Goal: Transaction & Acquisition: Purchase product/service

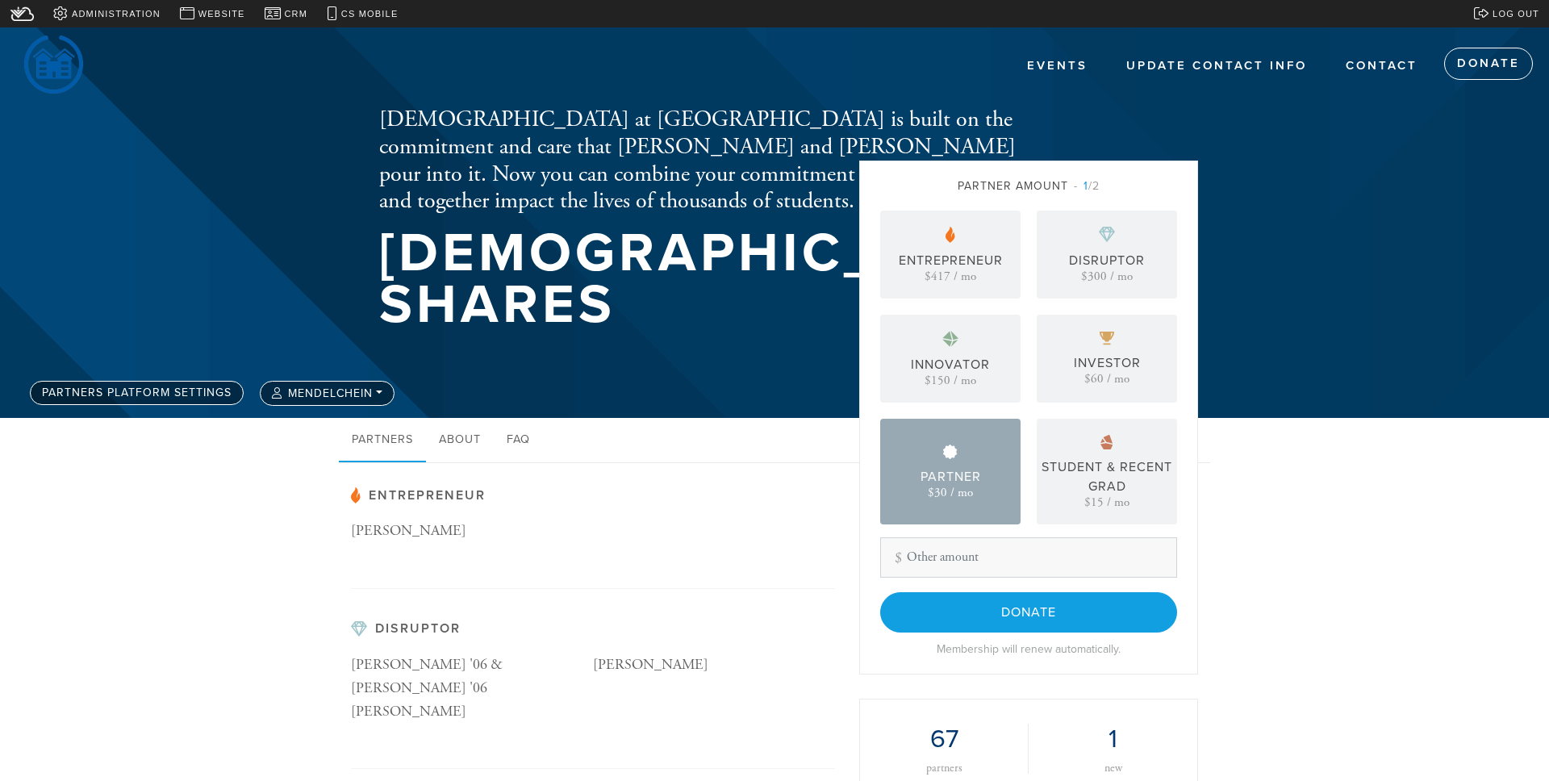
click at [919, 500] on div "Partner $30 / mo" at bounding box center [950, 472] width 140 height 106
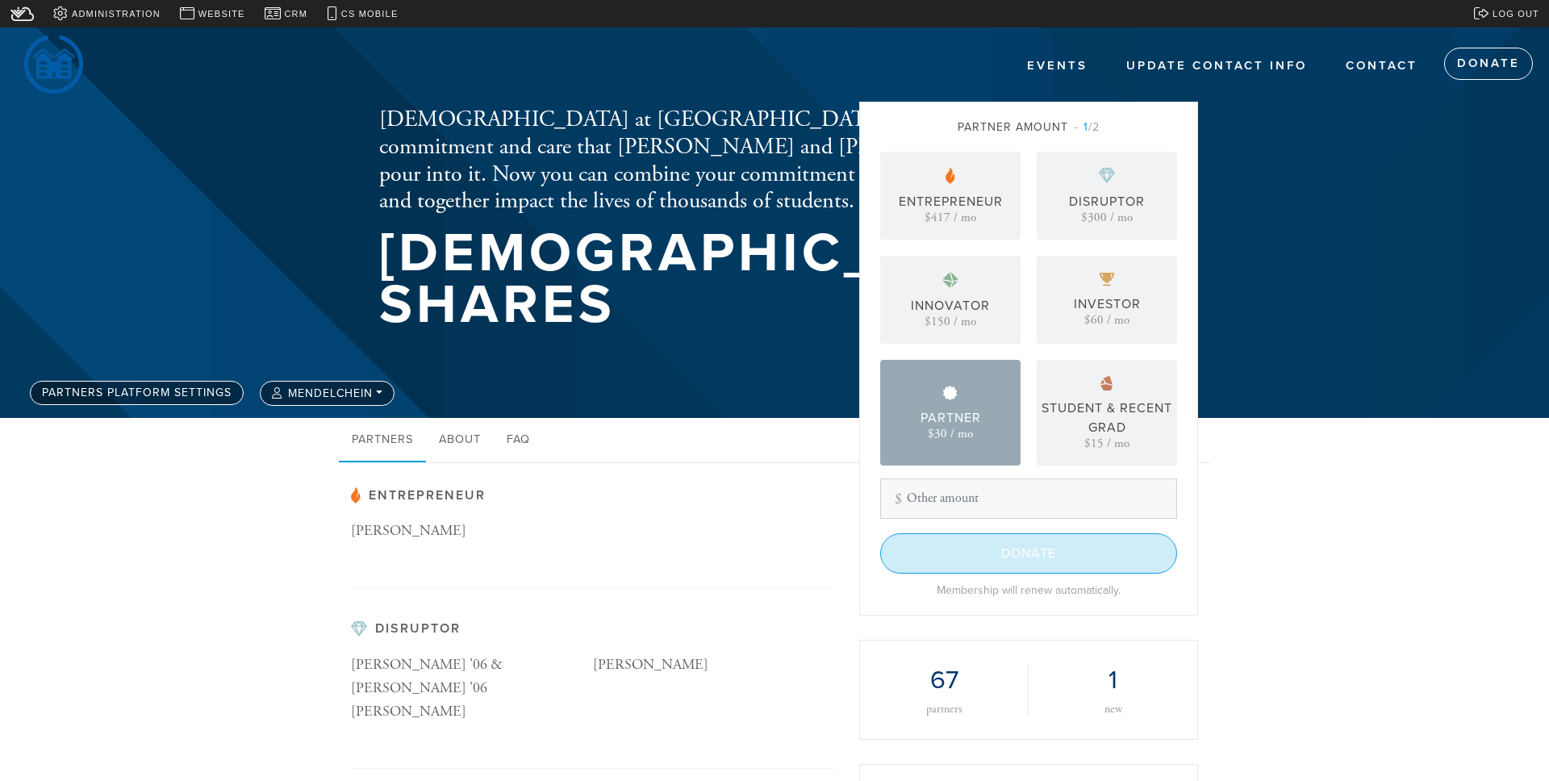
click at [955, 545] on input "Donate" at bounding box center [1028, 553] width 297 height 40
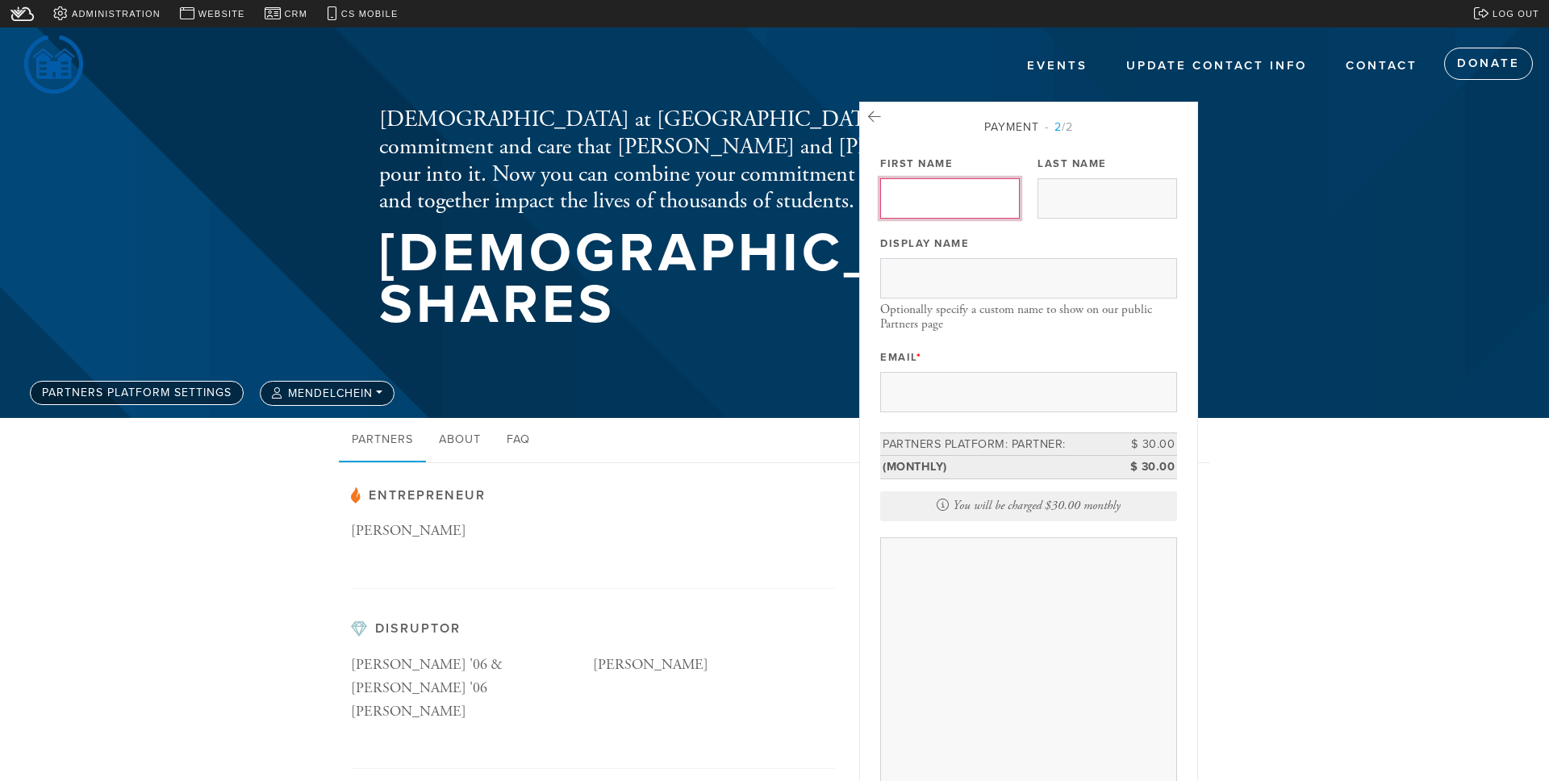
click at [894, 199] on input "First Name" at bounding box center [950, 198] width 140 height 40
type input "Esty"
type input "[PERSON_NAME]"
click at [937, 390] on input "Email *" at bounding box center [1028, 392] width 297 height 40
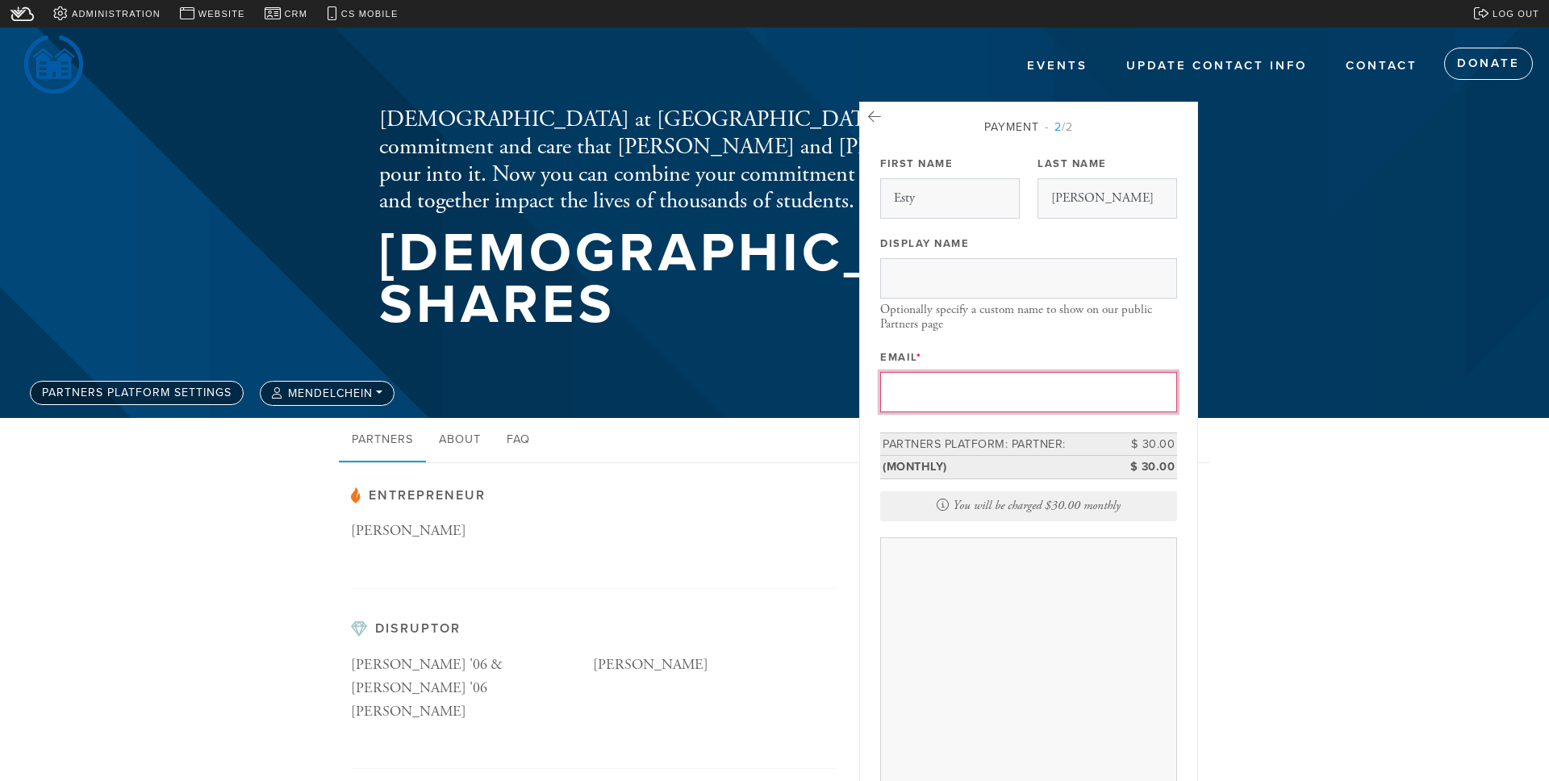
paste input "[EMAIL_ADDRESS][DOMAIN_NAME]"
click at [918, 393] on input "[EMAIL_ADDRESS][DOMAIN_NAME]" at bounding box center [1028, 392] width 297 height 40
type input "[EMAIL_ADDRESS][DOMAIN_NAME]"
click at [955, 362] on div "Email * [EMAIL_ADDRESS][DOMAIN_NAME]" at bounding box center [1028, 378] width 297 height 67
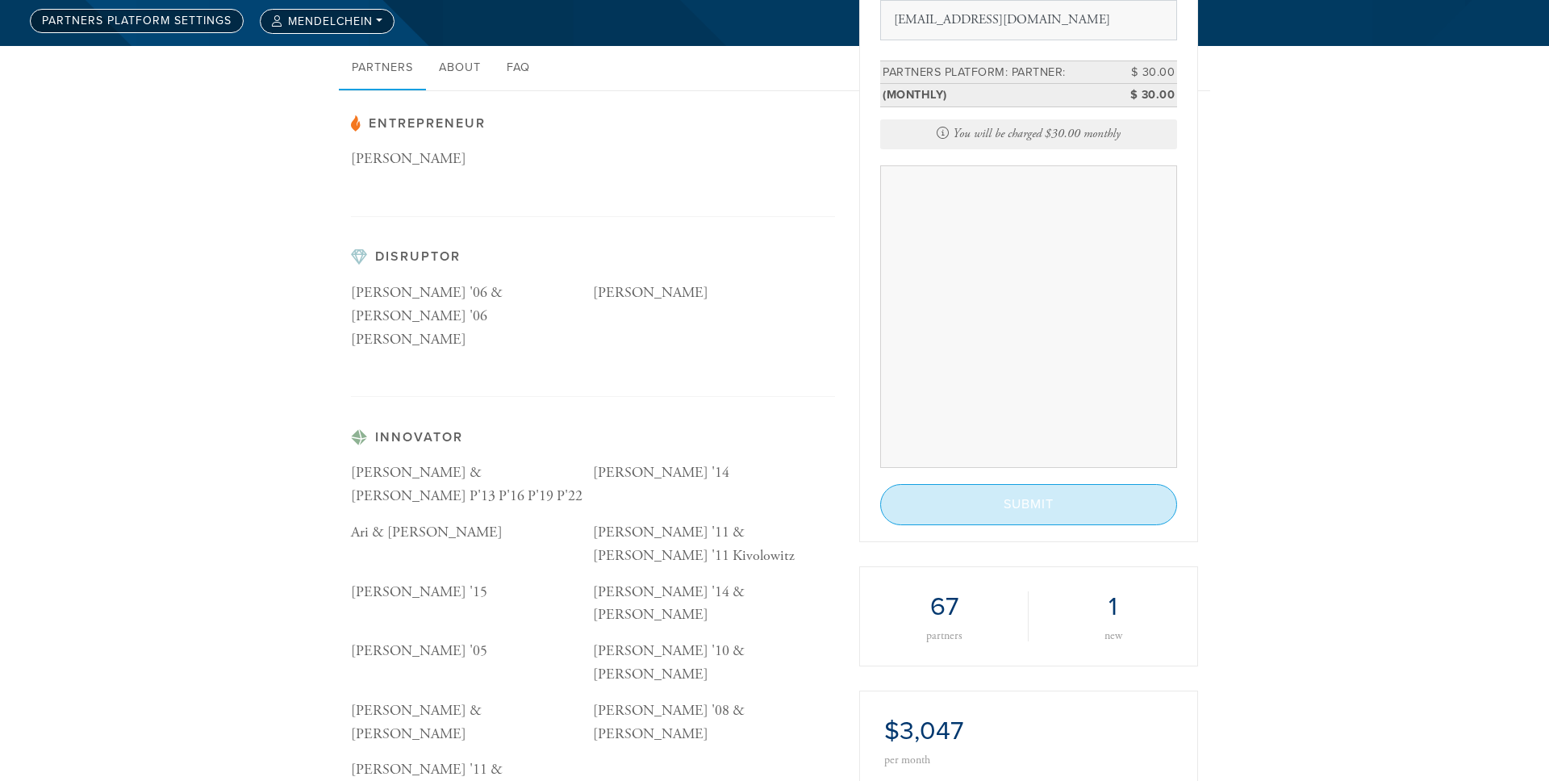
scroll to position [376, 0]
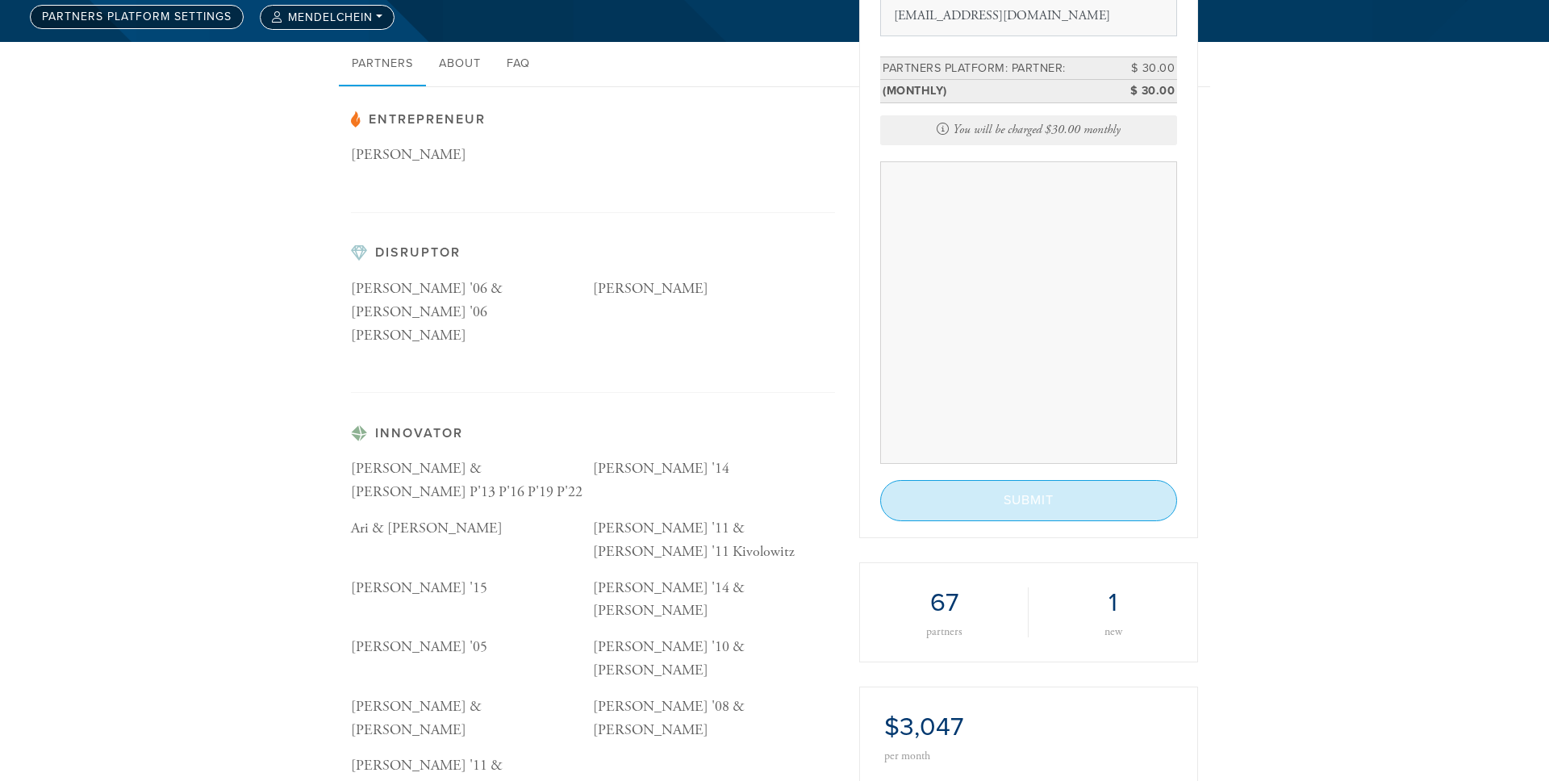
click at [1033, 502] on input "Submit" at bounding box center [1028, 500] width 297 height 40
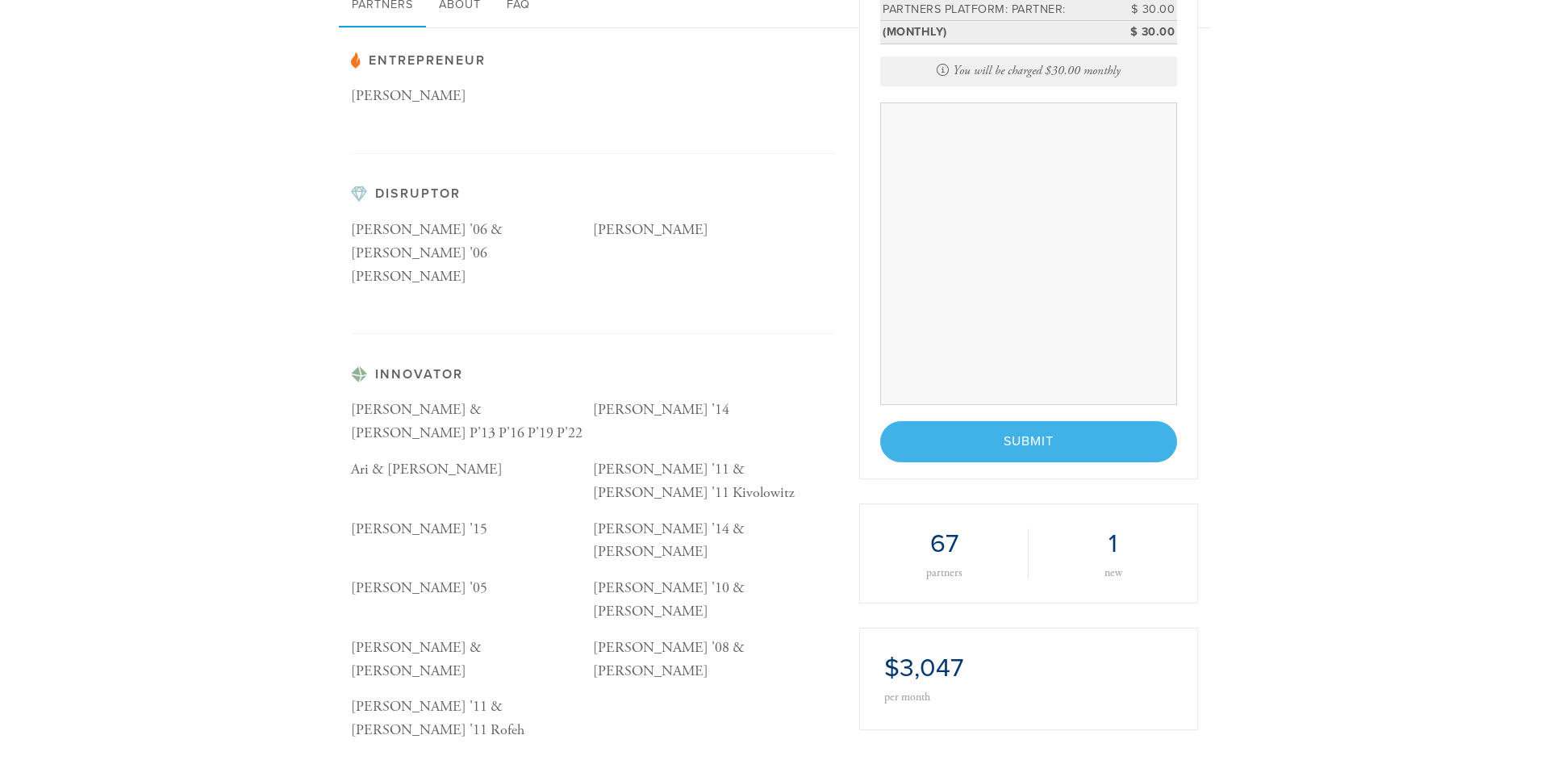
scroll to position [437, 0]
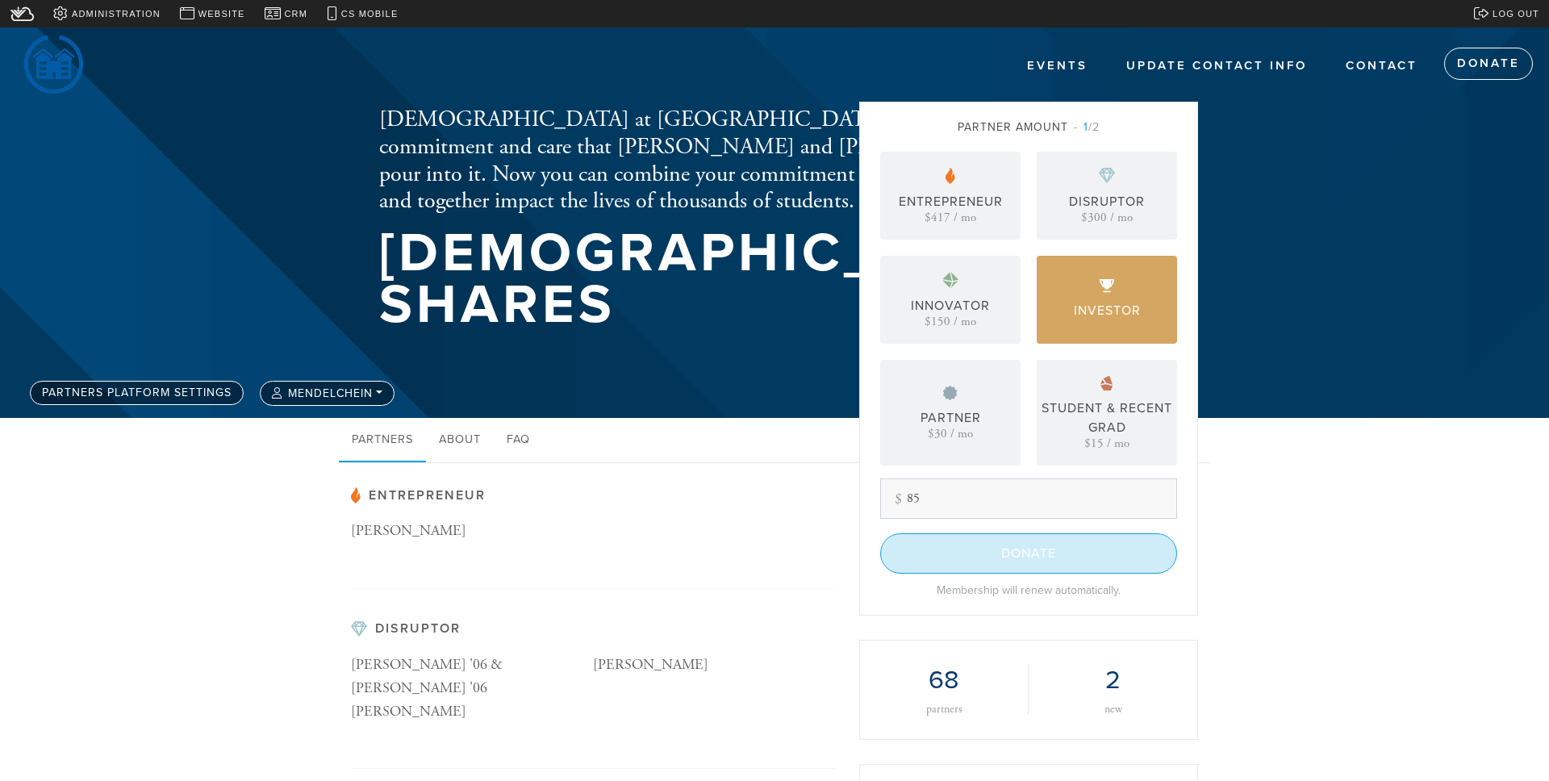
type input "85"
click at [982, 565] on input "Donate" at bounding box center [1028, 553] width 297 height 40
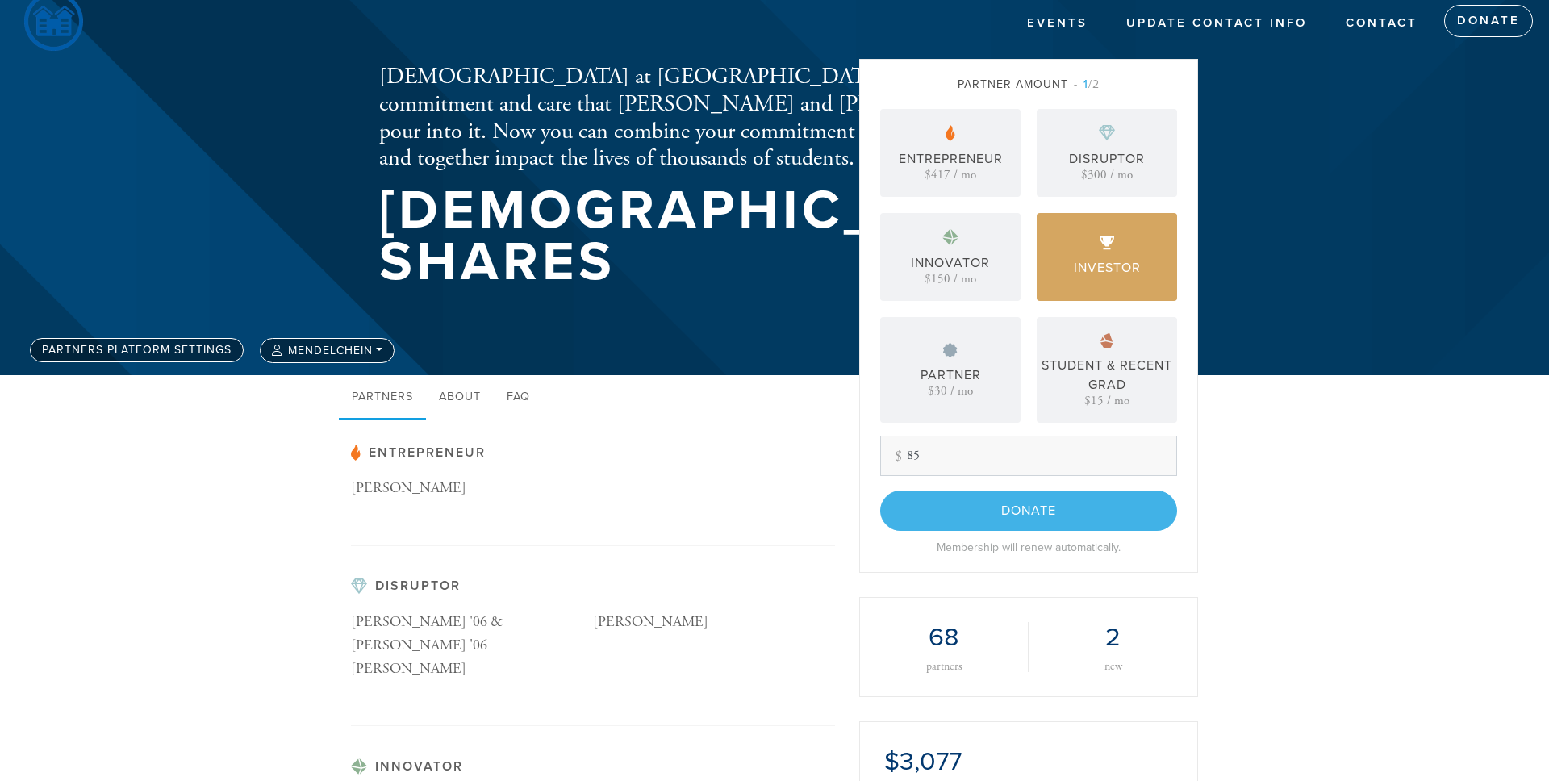
scroll to position [131, 0]
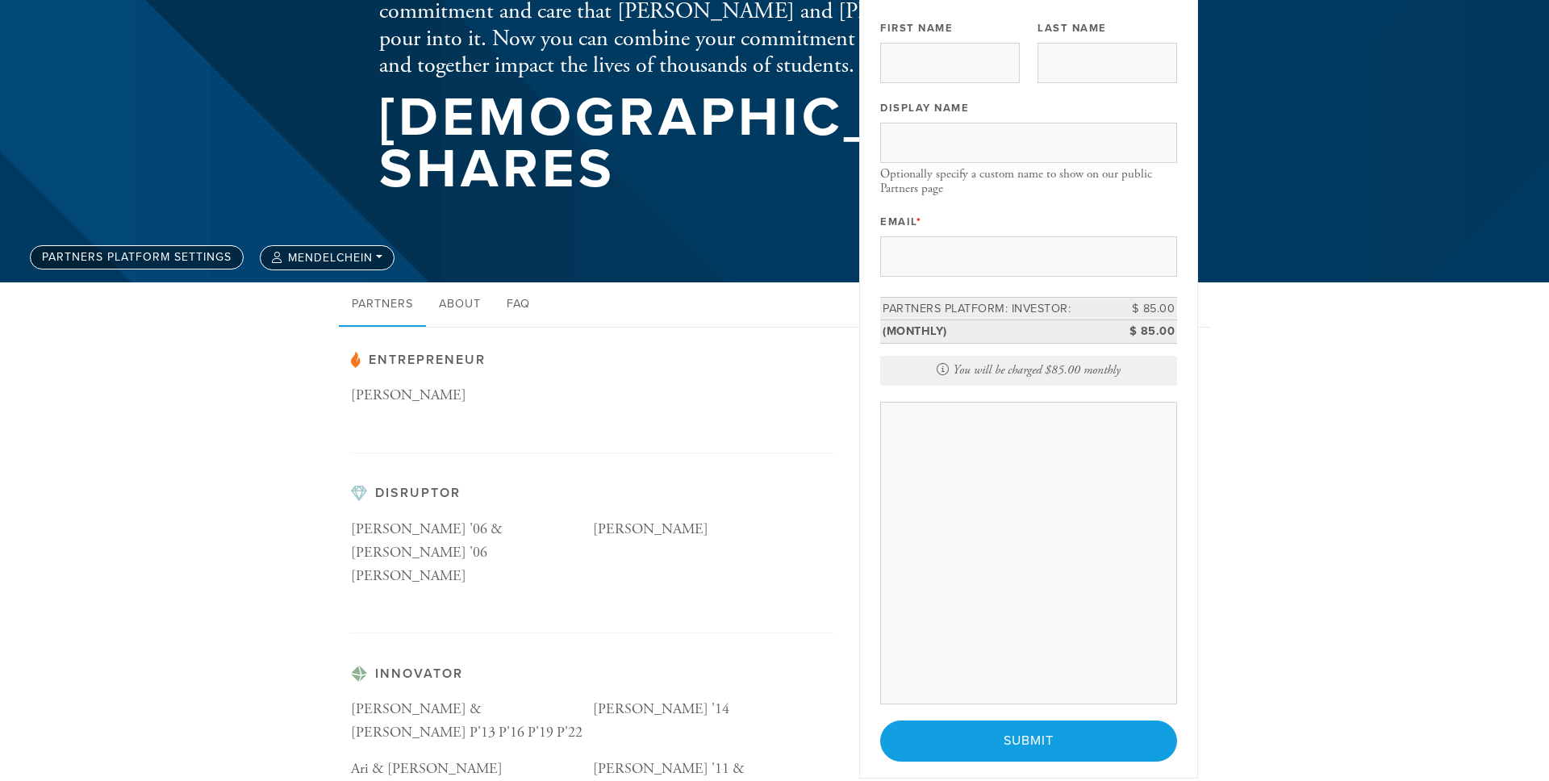
scroll to position [67, 0]
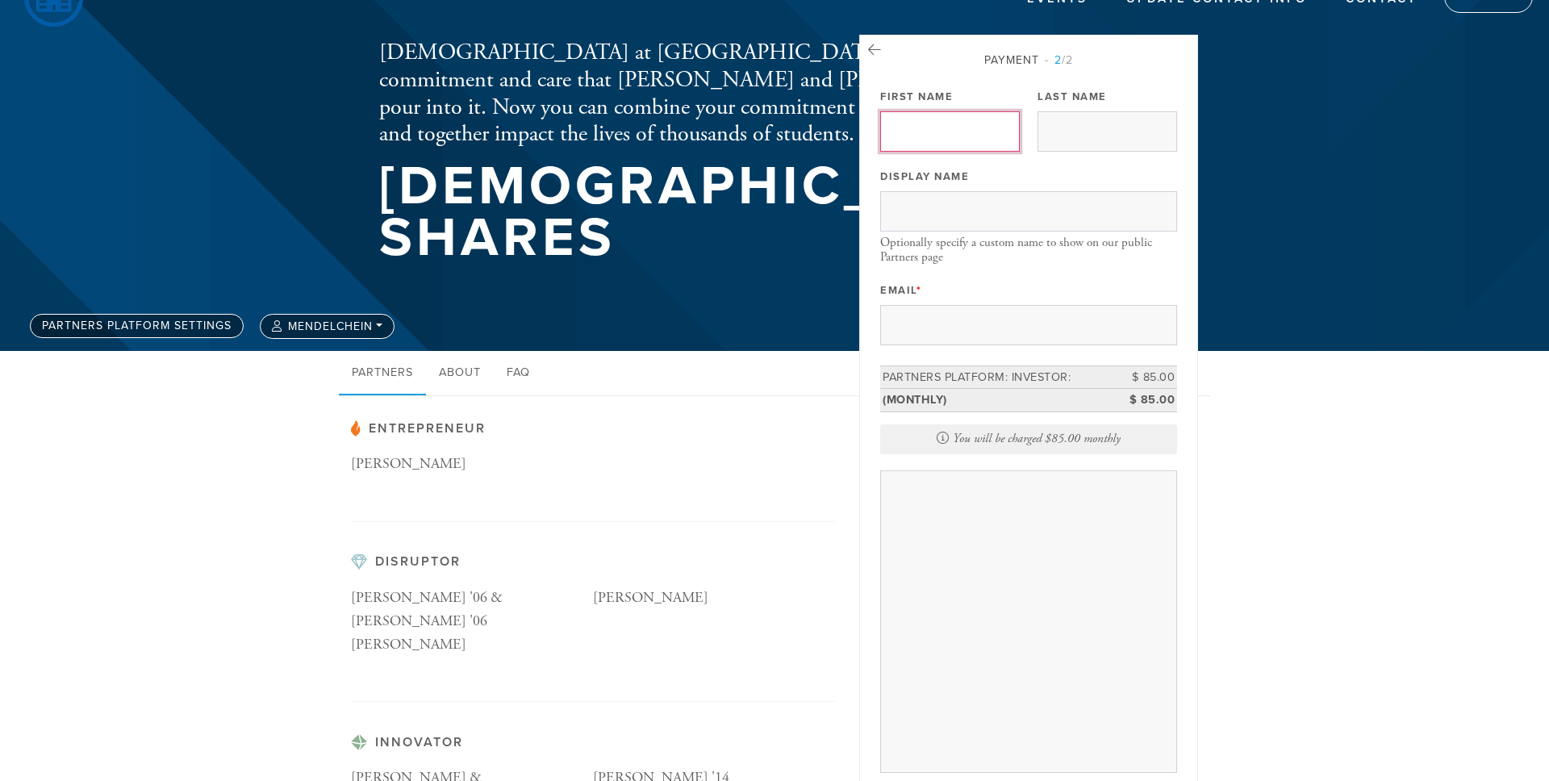
click at [901, 134] on input "First Name" at bounding box center [950, 131] width 140 height 40
type input "Mark"
type input "Miller"
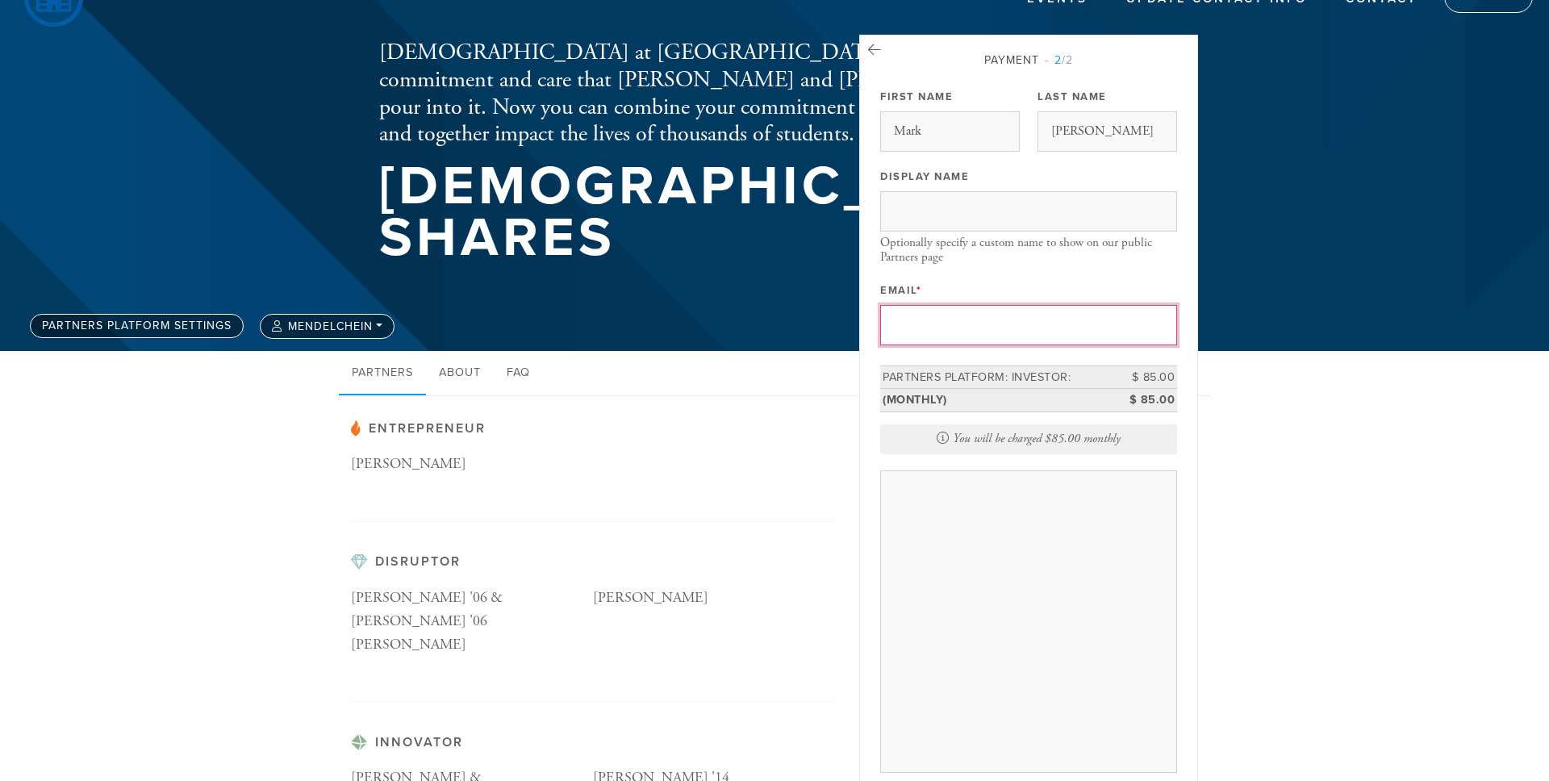
click at [975, 327] on input "Email *" at bounding box center [1028, 325] width 297 height 40
click at [964, 328] on input "Email *" at bounding box center [1028, 325] width 297 height 40
paste input "mmillermd@comcast.net"
type input "mmillermd@comcast.net"
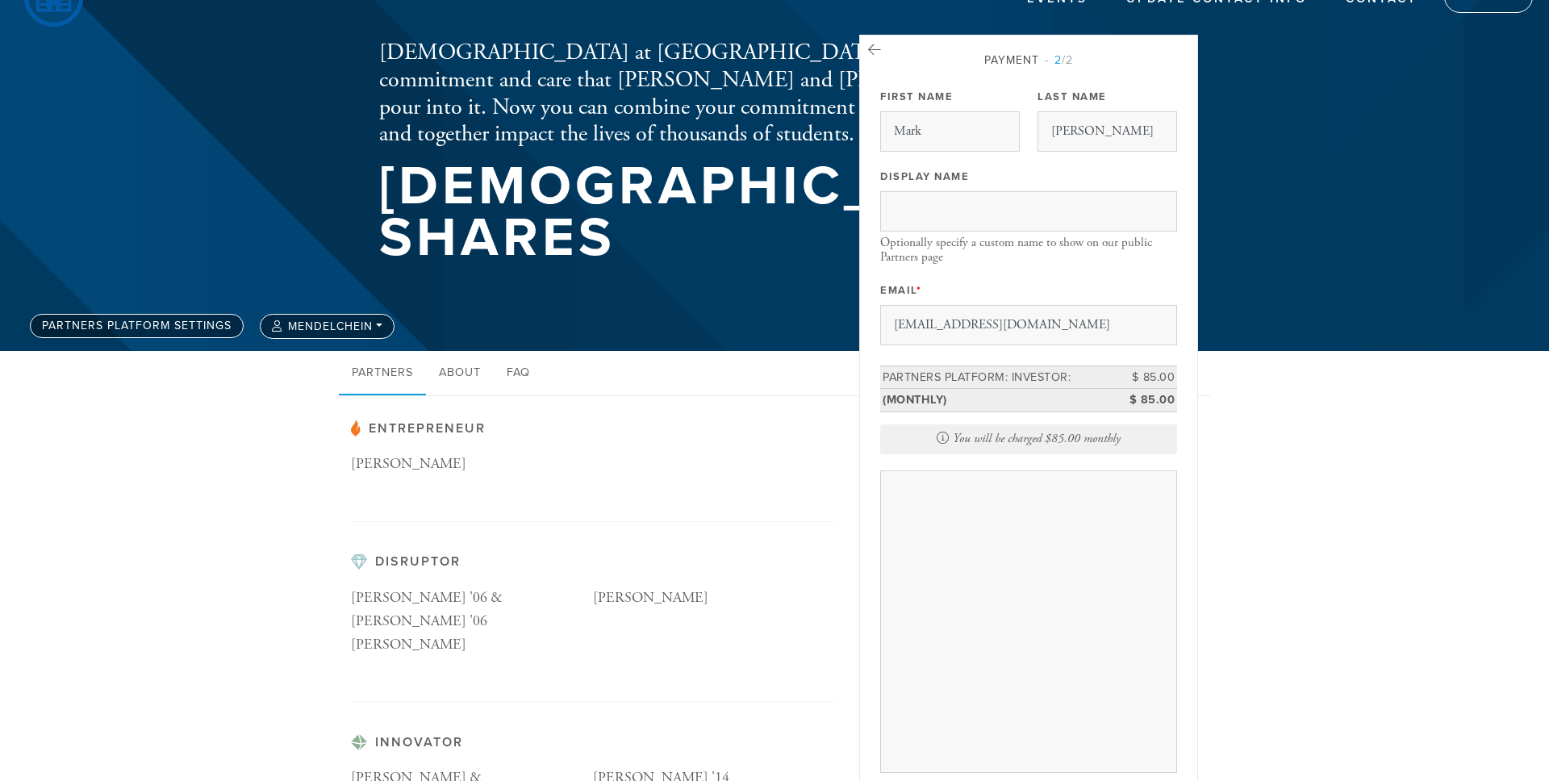
click at [981, 276] on div "Payment 2 /2 Payment Processor Pay Later Chabad at Brandeis Stripe_Chabad_at_Br…" at bounding box center [1028, 441] width 297 height 778
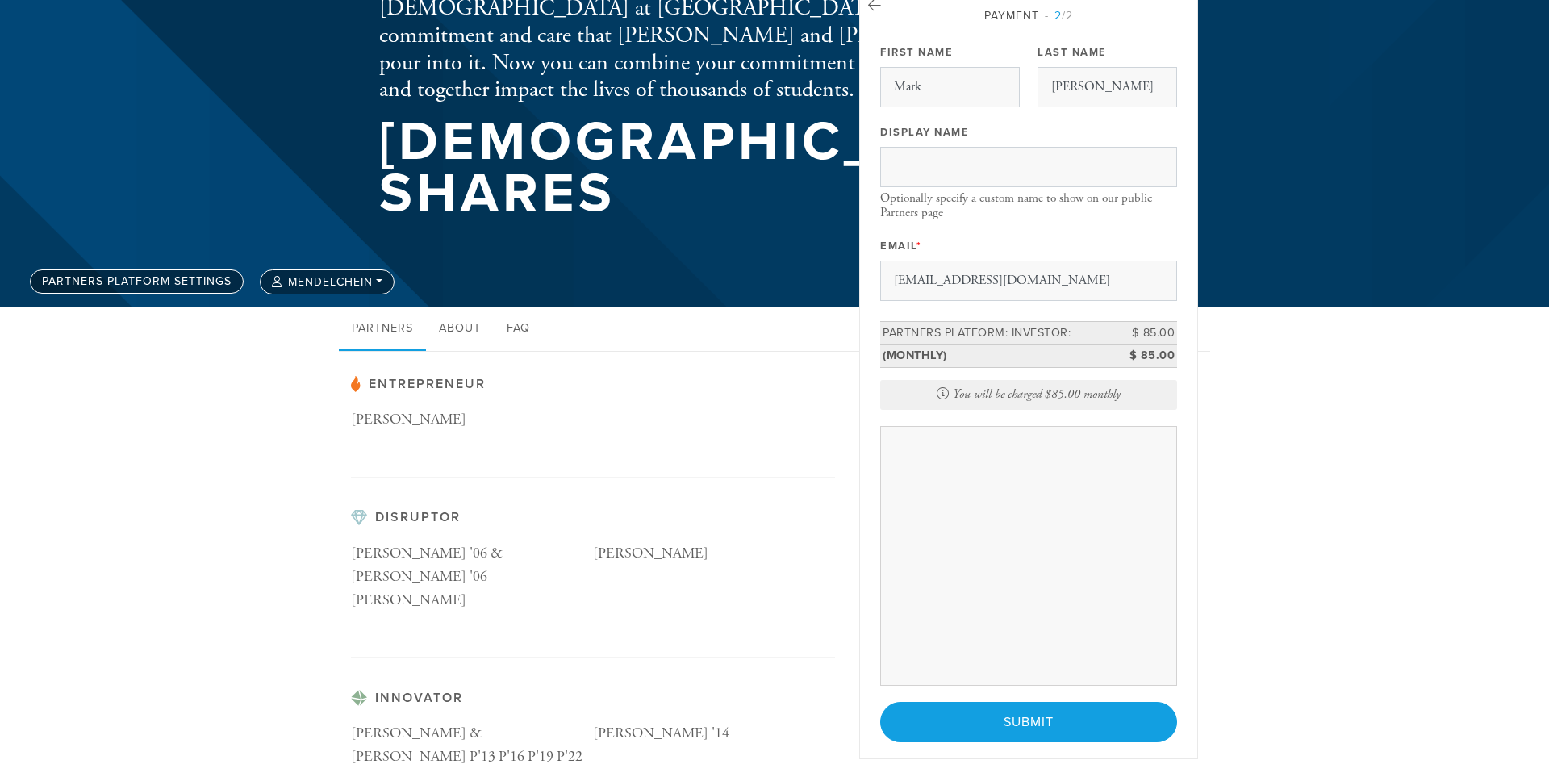
scroll to position [133, 0]
